Goal: Transaction & Acquisition: Purchase product/service

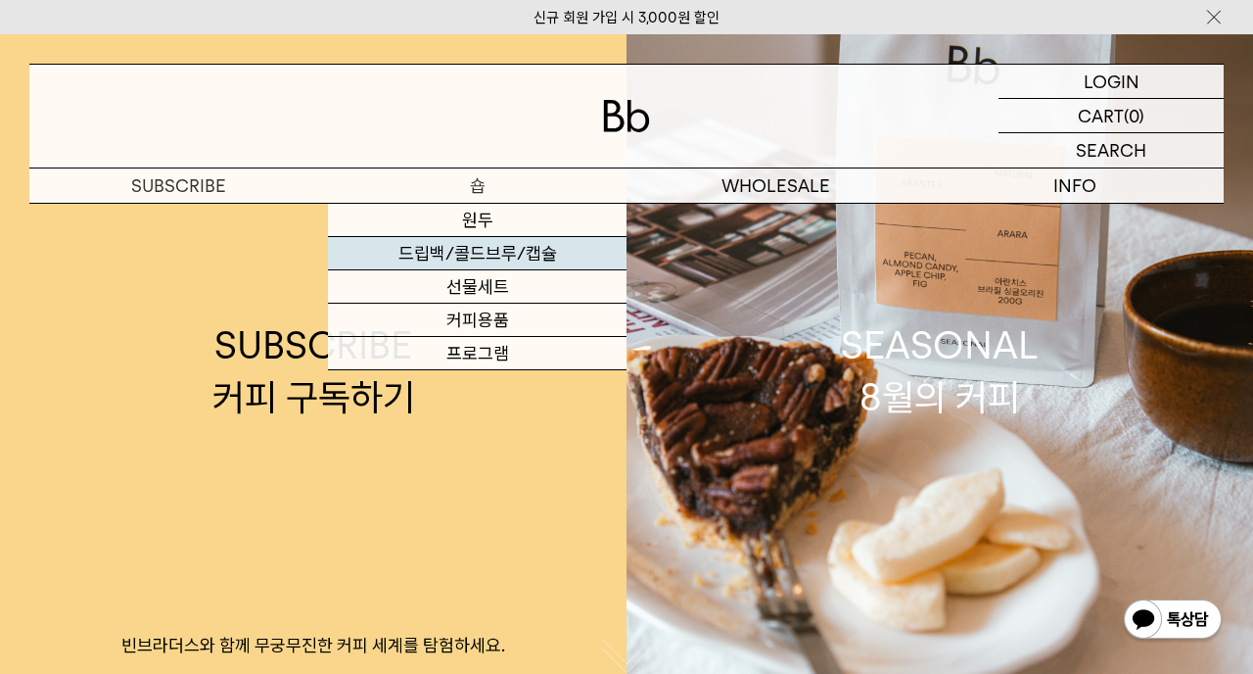
click at [508, 254] on link "드립백/콜드브루/캡슐" at bounding box center [477, 253] width 299 height 33
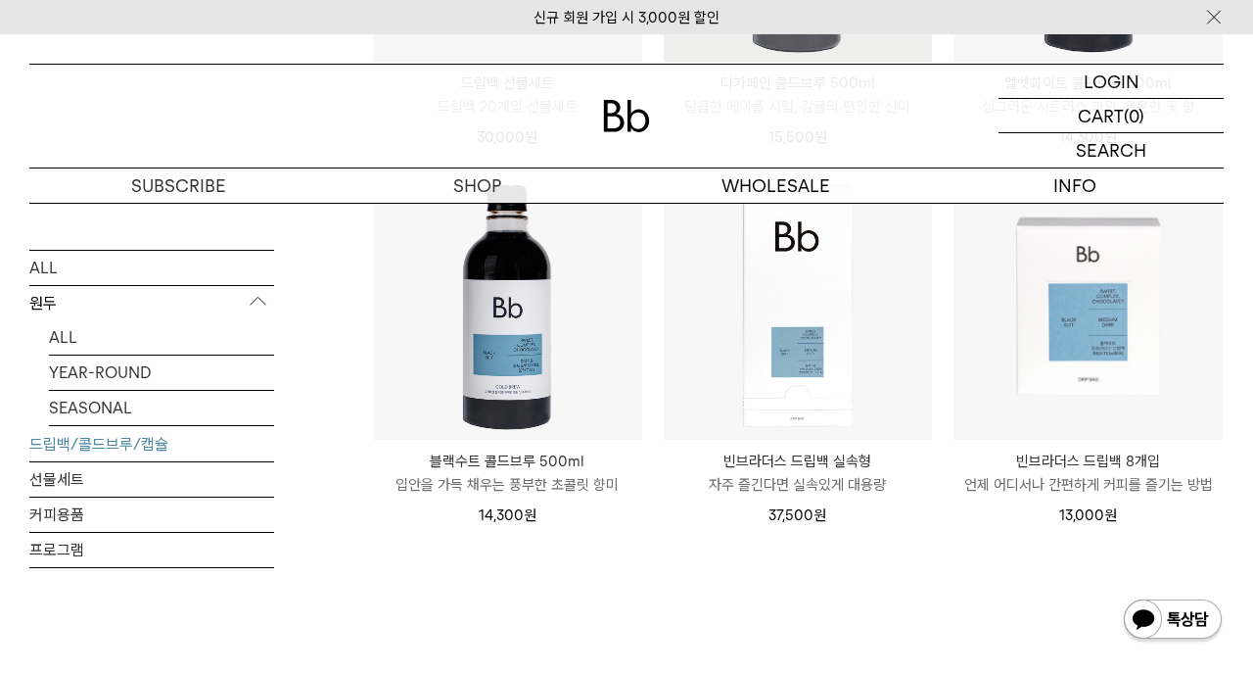
scroll to position [1546, 0]
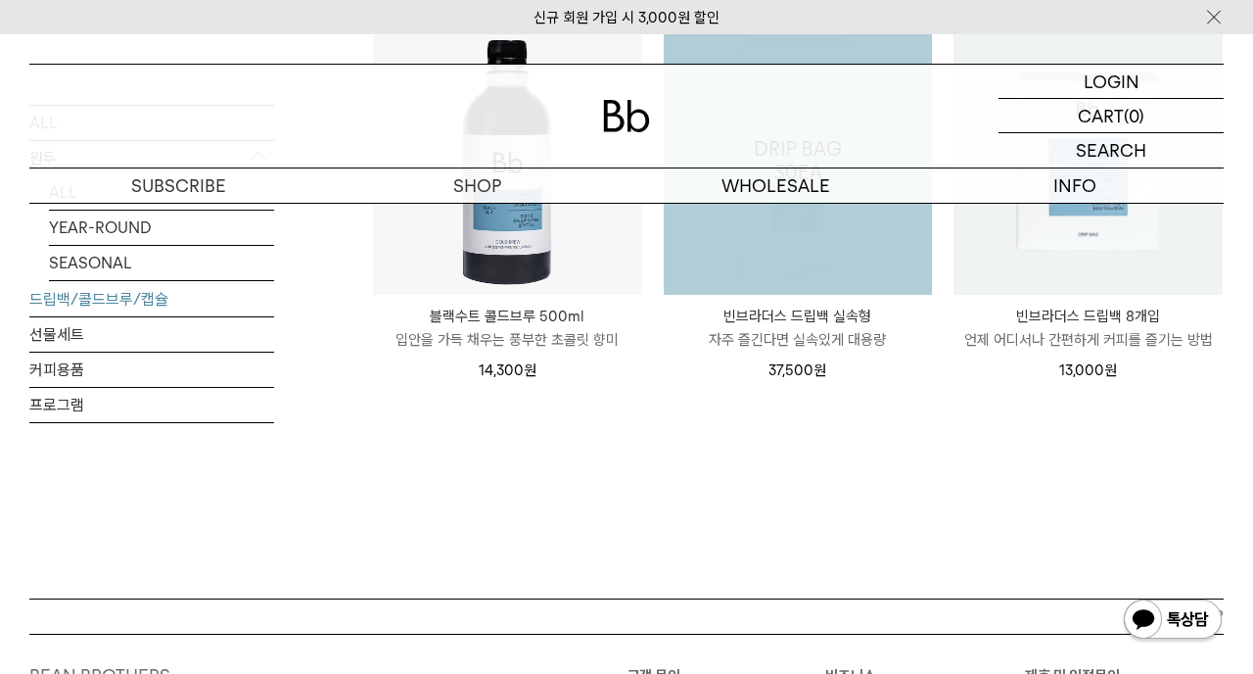
click at [1130, 271] on img at bounding box center [1088, 159] width 269 height 269
